Goal: Feedback & Contribution: Submit feedback/report problem

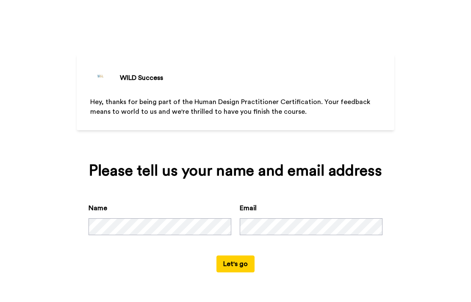
scroll to position [10, 0]
click at [241, 269] on button "Let's go" at bounding box center [235, 264] width 38 height 17
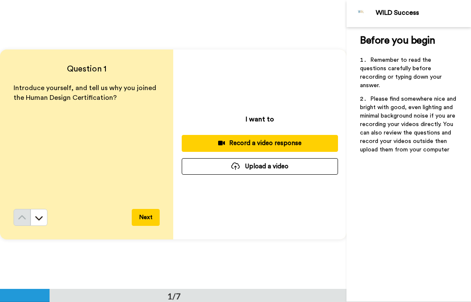
click at [292, 141] on div "Record a video response" at bounding box center [259, 143] width 143 height 9
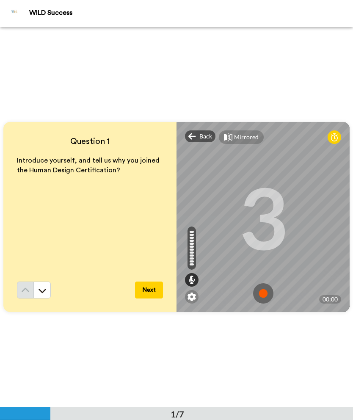
click at [204, 140] on span "Back" at bounding box center [205, 136] width 13 height 8
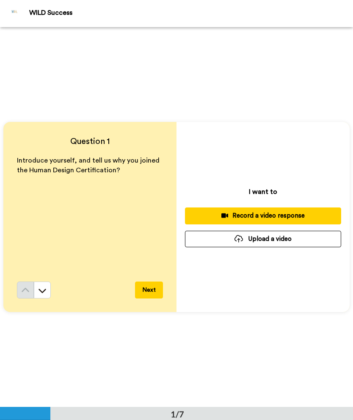
click at [294, 216] on div "Record a video response" at bounding box center [263, 215] width 143 height 9
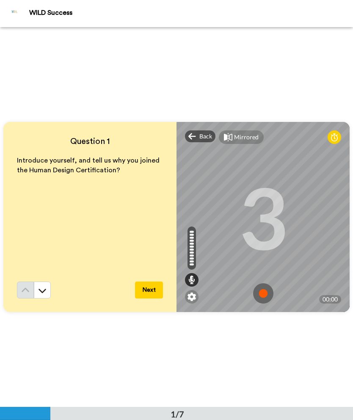
click at [267, 291] on img at bounding box center [263, 293] width 20 height 20
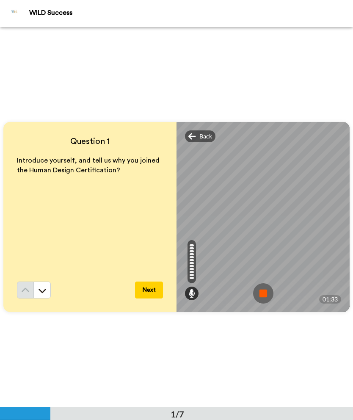
click at [270, 292] on img at bounding box center [263, 293] width 20 height 20
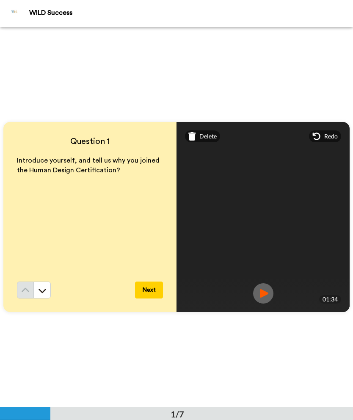
click at [208, 138] on span "Delete" at bounding box center [207, 136] width 17 height 8
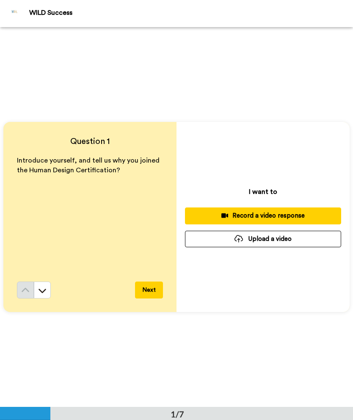
click at [279, 215] on div "Record a video response" at bounding box center [263, 215] width 143 height 9
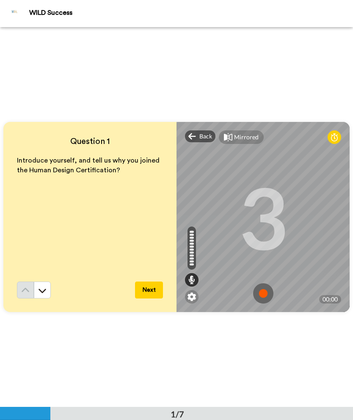
click at [259, 290] on img at bounding box center [263, 293] width 20 height 20
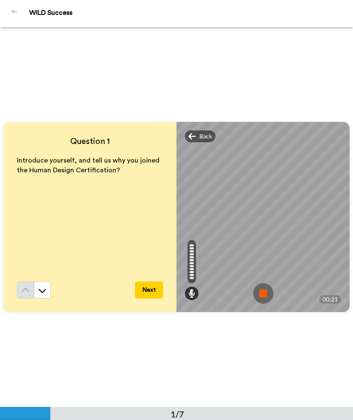
click at [143, 291] on button "Next" at bounding box center [149, 289] width 28 height 17
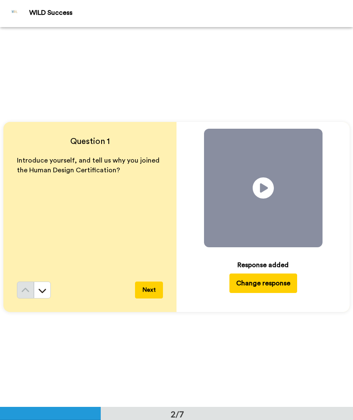
scroll to position [380, 0]
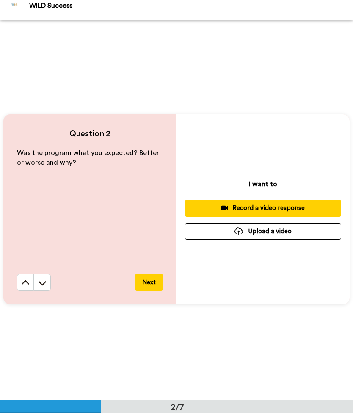
click at [278, 211] on div "Record a video response" at bounding box center [263, 215] width 143 height 9
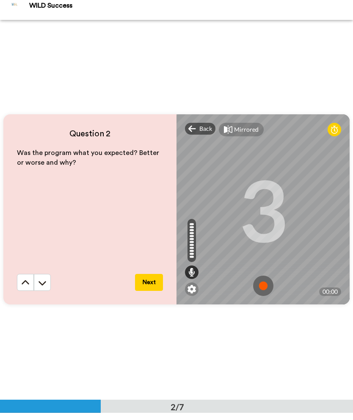
click at [270, 285] on img at bounding box center [263, 293] width 20 height 20
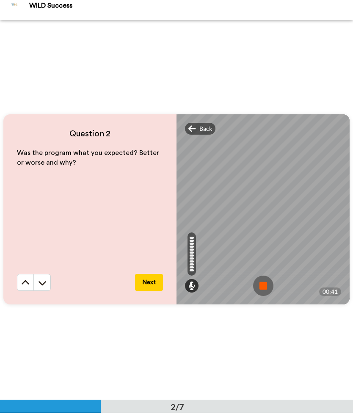
click at [39, 286] on icon at bounding box center [42, 290] width 8 height 8
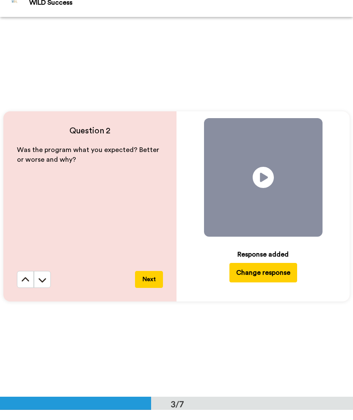
scroll to position [760, 0]
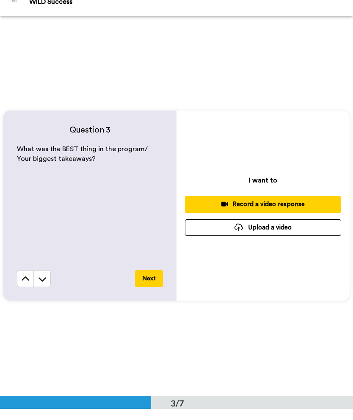
click at [246, 211] on div "Record a video response" at bounding box center [263, 215] width 143 height 9
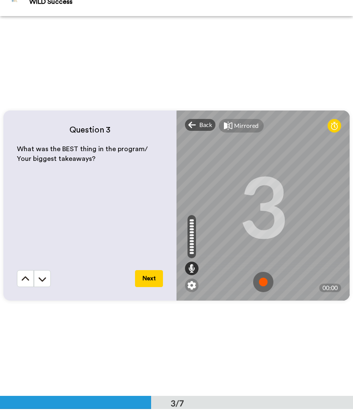
click at [272, 283] on img at bounding box center [263, 293] width 20 height 20
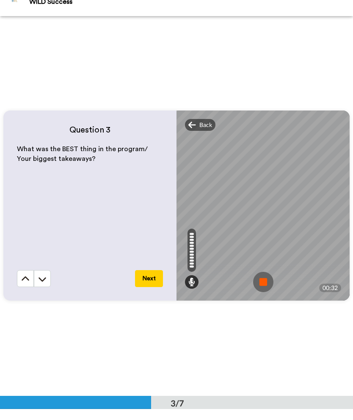
click at [154, 281] on button "Next" at bounding box center [149, 289] width 28 height 17
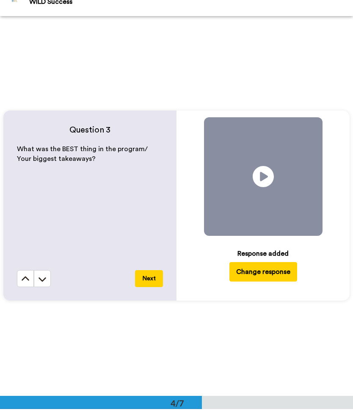
scroll to position [1139, 0]
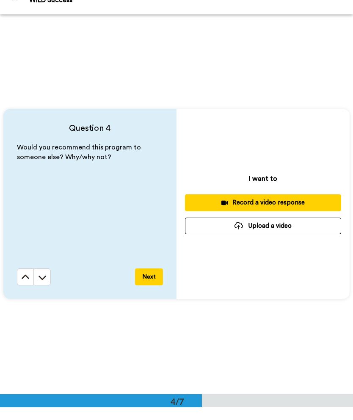
click at [261, 211] on div "Record a video response" at bounding box center [263, 215] width 143 height 9
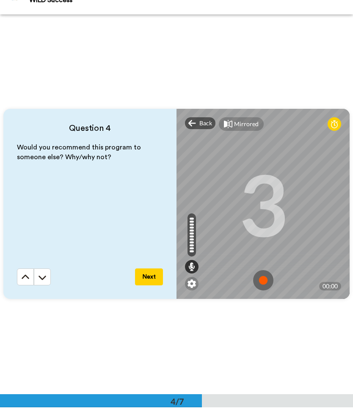
click at [265, 283] on img at bounding box center [263, 293] width 20 height 20
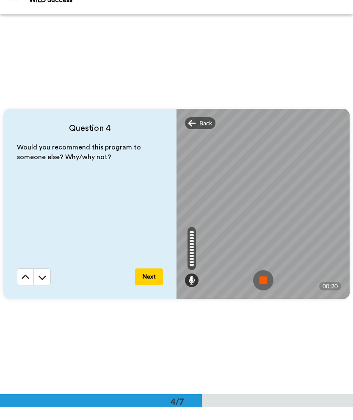
click at [260, 288] on img at bounding box center [263, 293] width 20 height 20
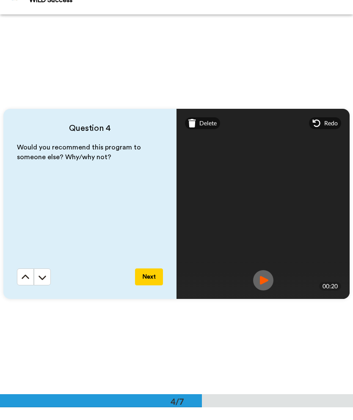
click at [150, 281] on button "Next" at bounding box center [149, 289] width 28 height 17
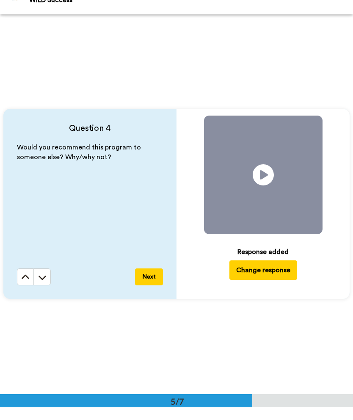
scroll to position [1519, 0]
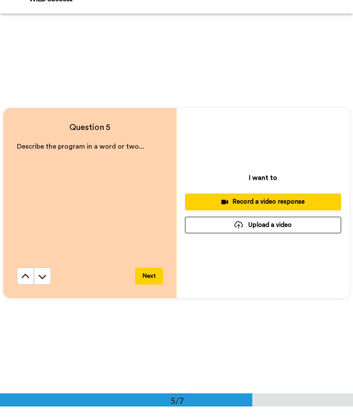
click at [256, 211] on div "Record a video response" at bounding box center [263, 215] width 143 height 9
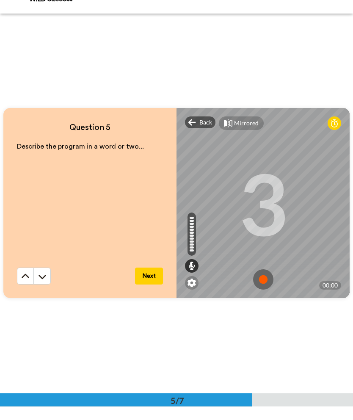
click at [263, 283] on img at bounding box center [263, 293] width 20 height 20
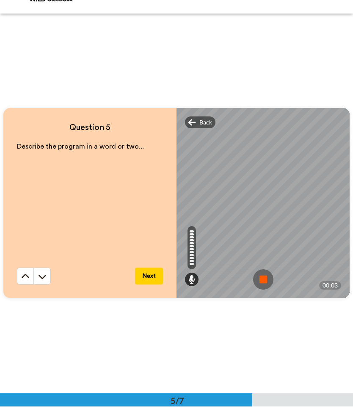
click at [265, 283] on img at bounding box center [263, 293] width 20 height 20
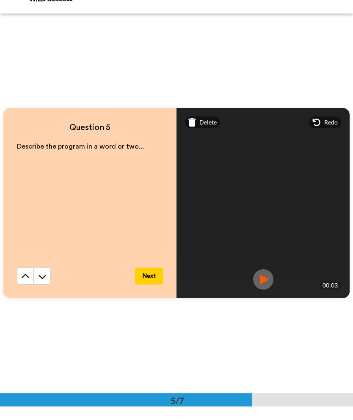
click at [148, 281] on button "Next" at bounding box center [149, 289] width 28 height 17
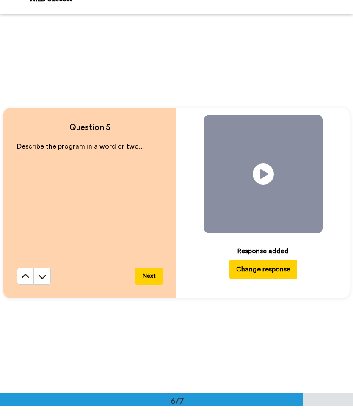
scroll to position [1899, 0]
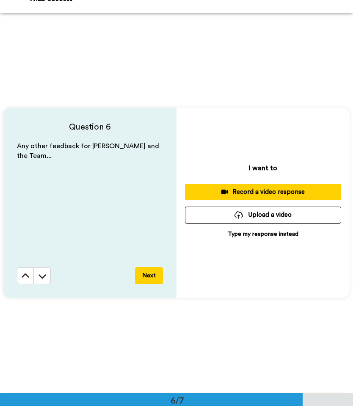
click at [258, 201] on div "Record a video response" at bounding box center [263, 205] width 143 height 9
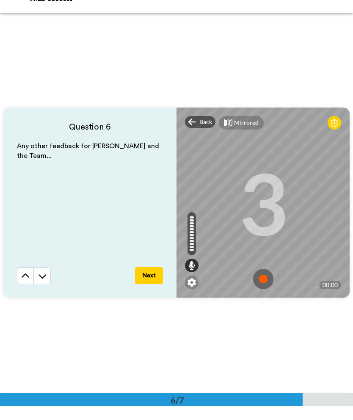
click at [268, 285] on img at bounding box center [263, 293] width 20 height 20
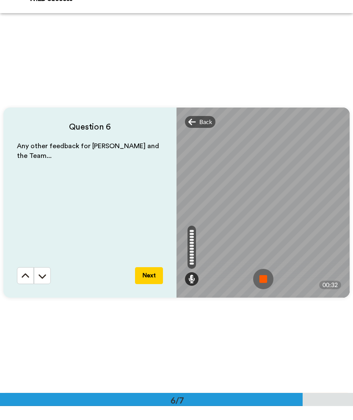
click at [154, 281] on button "Next" at bounding box center [149, 289] width 28 height 17
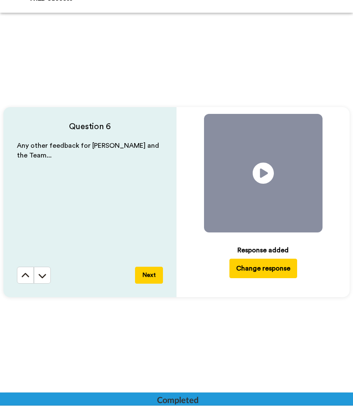
scroll to position [2173, 0]
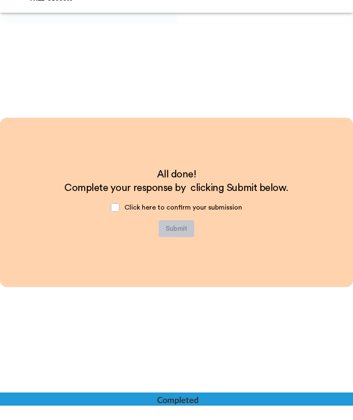
click at [115, 218] on span at bounding box center [115, 222] width 8 height 8
click at [178, 234] on button "Submit" at bounding box center [177, 242] width 36 height 17
